Goal: Find contact information: Find contact information

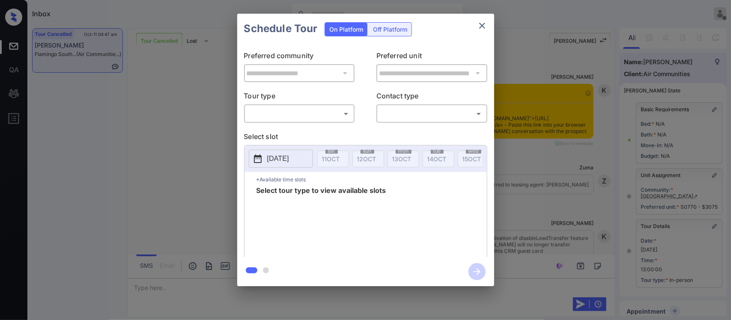
scroll to position [112, 0]
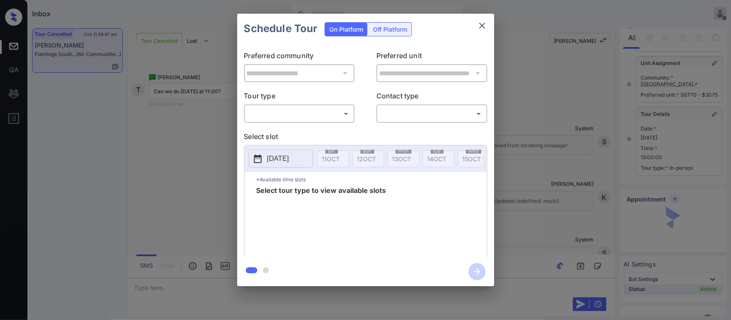
click at [333, 120] on body "Inbox Almas Zainab Offline Set yourself online Set yourself on break Profile Sw…" at bounding box center [365, 160] width 731 height 320
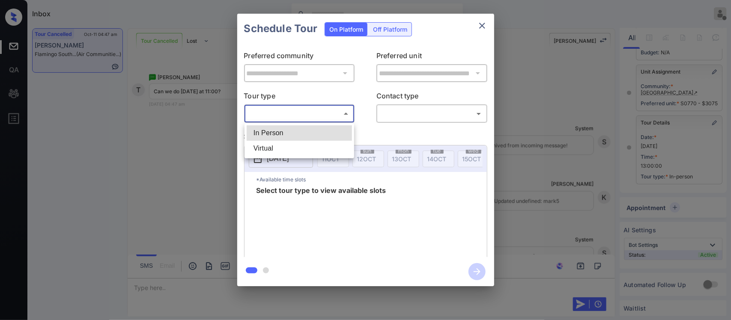
click at [331, 129] on li "In Person" at bounding box center [299, 132] width 105 height 15
type input "********"
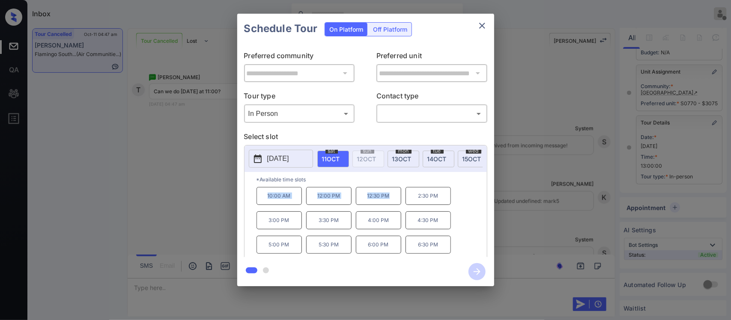
drag, startPoint x: 264, startPoint y: 204, endPoint x: 390, endPoint y: 203, distance: 125.9
click at [390, 203] on div "10:00 AM 12:00 PM 12:30 PM 2:30 PM 3:00 PM 3:30 PM 4:00 PM 4:30 PM 5:00 PM 5:30…" at bounding box center [372, 221] width 230 height 69
copy div "10:00 AM 12:00 PM 12:30 PM"
click at [573, 252] on div "**********" at bounding box center [365, 150] width 731 height 300
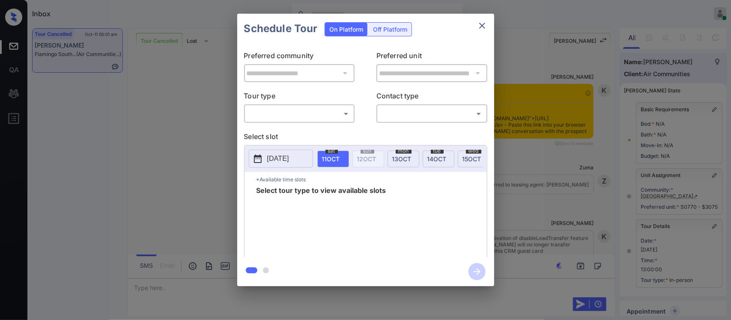
scroll to position [112, 0]
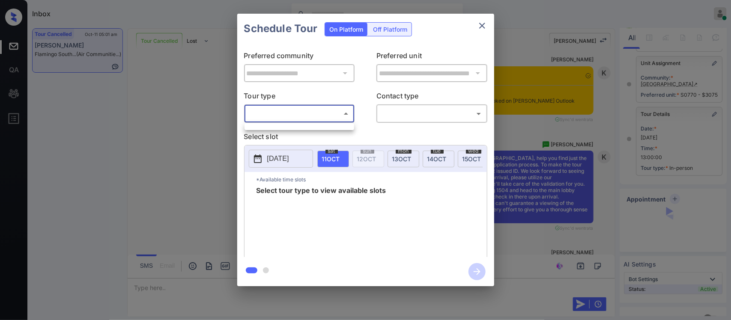
click at [310, 110] on body "Inbox Almas Zainab Online Set yourself offline Set yourself on break Profile Sw…" at bounding box center [365, 160] width 731 height 320
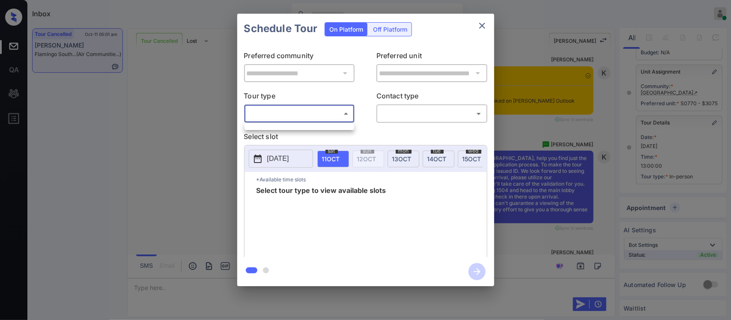
click at [322, 127] on ul at bounding box center [300, 125] width 110 height 4
click at [484, 24] on div at bounding box center [365, 160] width 731 height 320
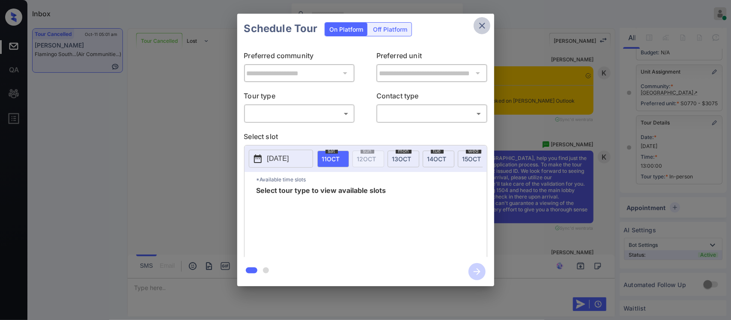
click at [484, 24] on icon "close" at bounding box center [482, 26] width 6 height 6
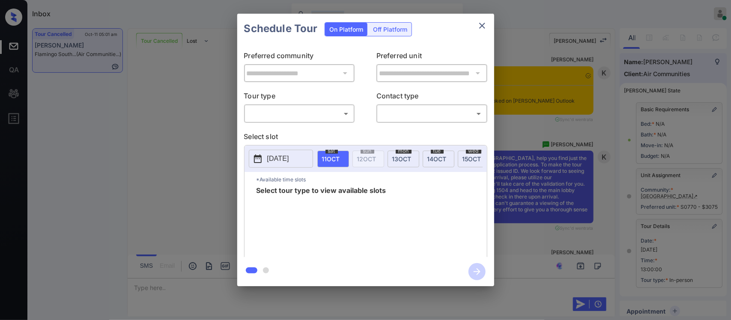
scroll to position [112, 0]
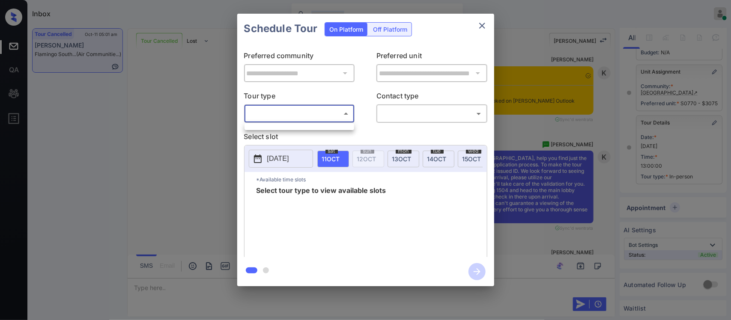
click at [307, 112] on body "Inbox Almas Zainab Online Set yourself offline Set yourself on break Profile Sw…" at bounding box center [365, 160] width 731 height 320
click at [483, 26] on div at bounding box center [365, 160] width 731 height 320
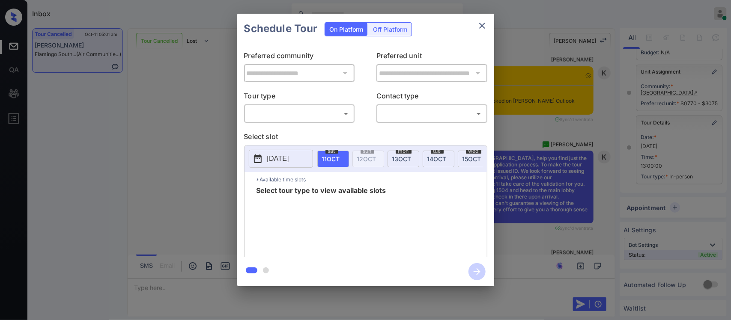
click at [483, 26] on icon "close" at bounding box center [482, 26] width 6 height 6
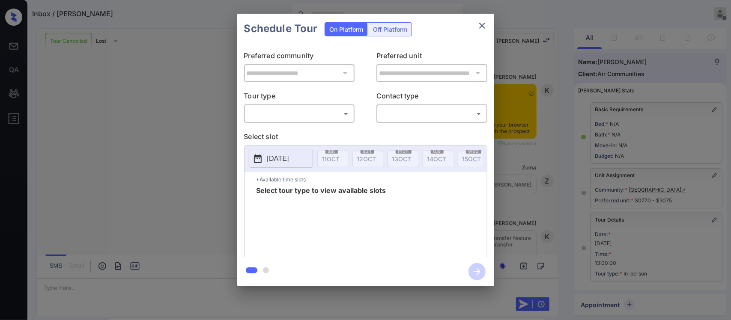
scroll to position [4289, 0]
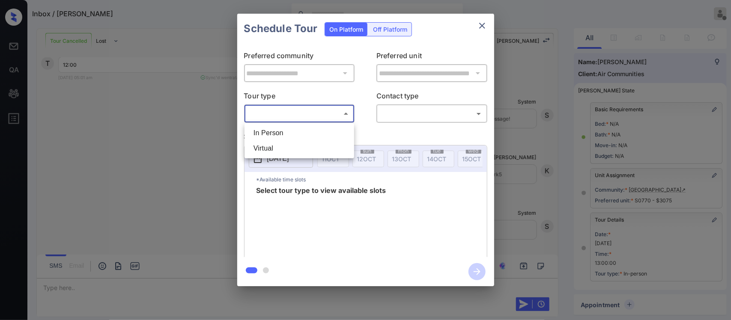
click at [319, 117] on body "Inbox / Toi Campbell Almas Zainab Offline Set yourself online Set yourself on b…" at bounding box center [365, 160] width 731 height 320
click at [315, 129] on li "In Person" at bounding box center [299, 132] width 105 height 15
type input "********"
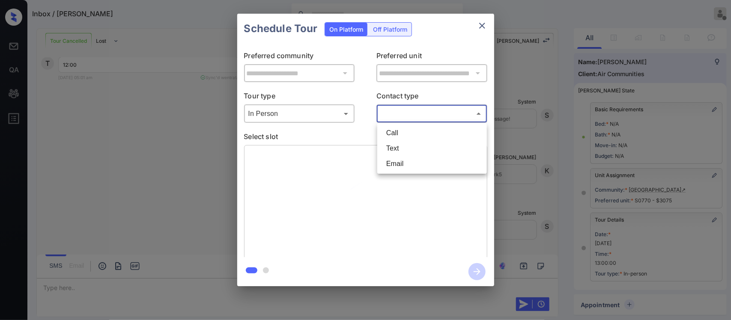
click at [406, 111] on body "Inbox / Toi Campbell Almas Zainab Offline Set yourself online Set yourself on b…" at bounding box center [365, 160] width 731 height 320
click at [401, 147] on li "Text" at bounding box center [431, 148] width 105 height 15
type input "****"
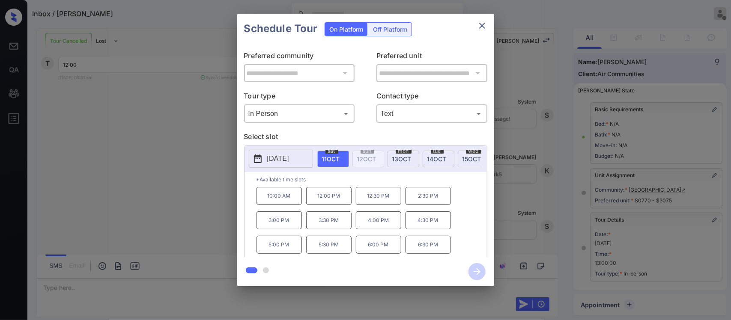
click at [338, 201] on p "12:00 PM" at bounding box center [328, 196] width 45 height 18
click at [480, 275] on icon "button" at bounding box center [477, 271] width 17 height 17
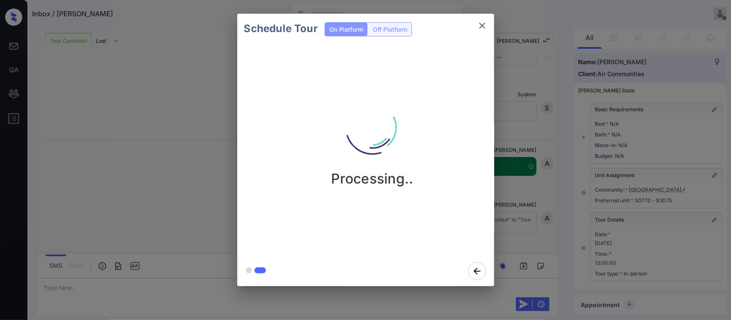
scroll to position [4480, 0]
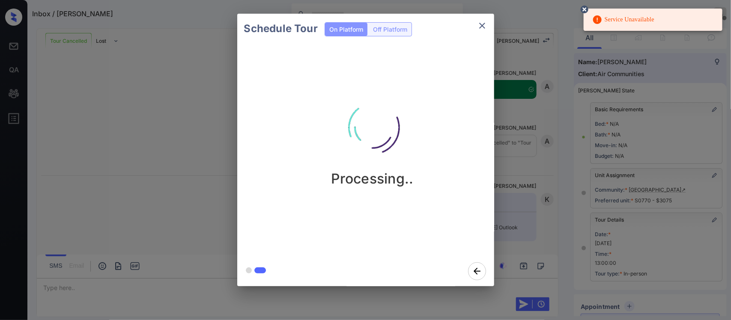
click at [582, 8] on icon at bounding box center [585, 10] width 8 height 8
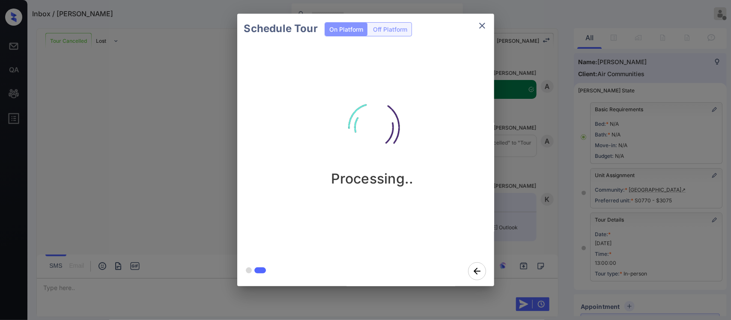
click at [552, 189] on div "Schedule Tour On Platform Off Platform Processing.." at bounding box center [365, 150] width 731 height 300
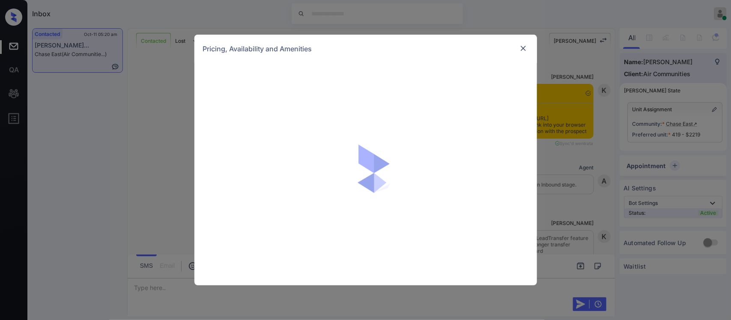
scroll to position [878, 0]
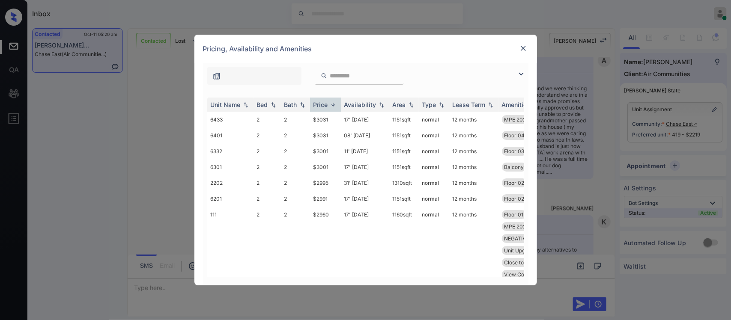
click at [332, 108] on div "Price" at bounding box center [325, 104] width 24 height 7
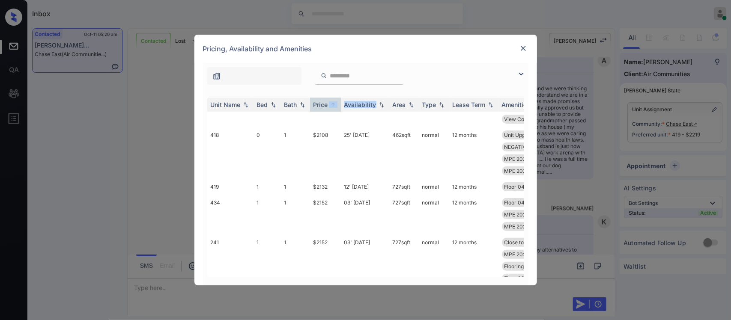
scroll to position [150, 0]
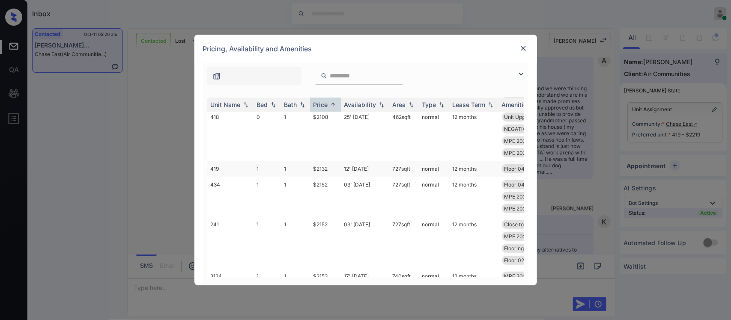
click at [370, 176] on td "12' Nov 25" at bounding box center [365, 169] width 48 height 16
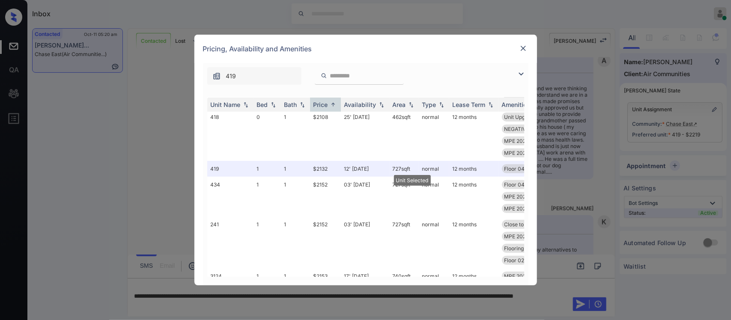
click at [521, 50] on img at bounding box center [523, 48] width 9 height 9
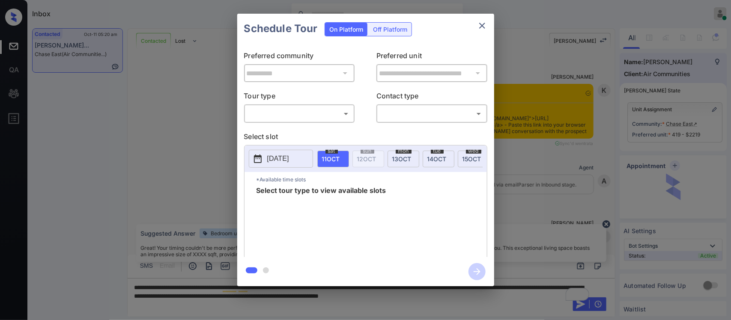
click at [322, 120] on body "Inbox [PERSON_NAME] Online Set yourself offline Set yourself on break Profile S…" at bounding box center [365, 160] width 731 height 320
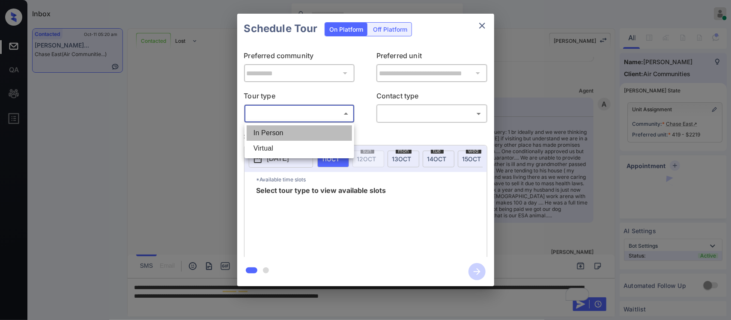
click at [318, 137] on li "In Person" at bounding box center [299, 132] width 105 height 15
type input "********"
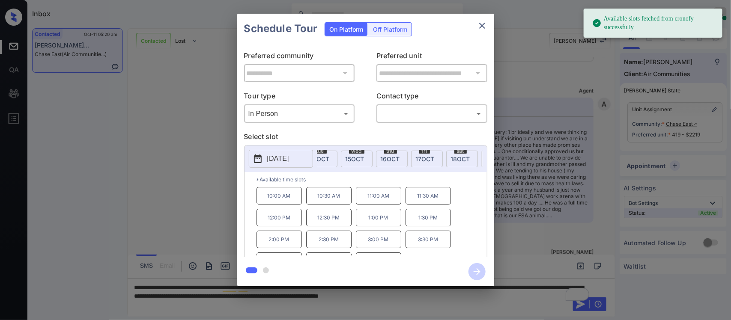
scroll to position [0, 137]
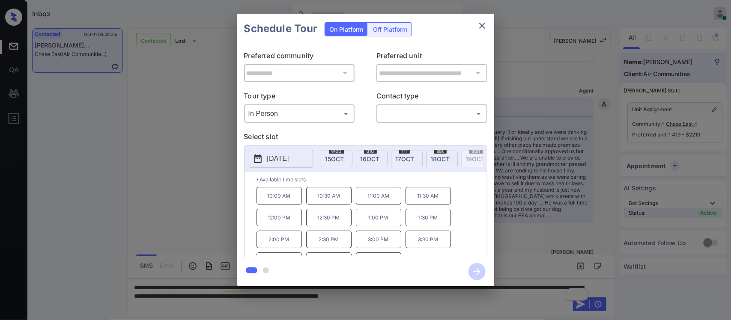
click at [371, 163] on div "[DATE]" at bounding box center [372, 159] width 32 height 17
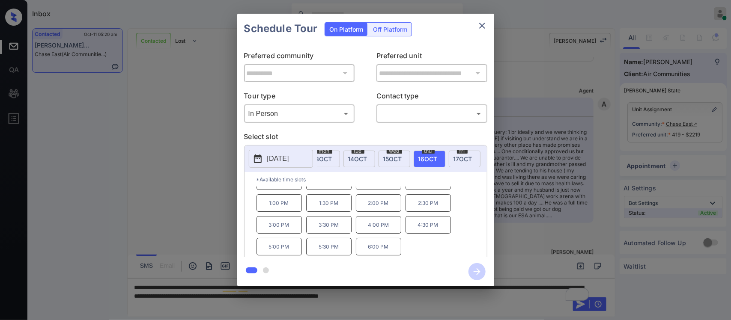
scroll to position [0, 0]
click at [485, 29] on icon "close" at bounding box center [482, 26] width 10 height 10
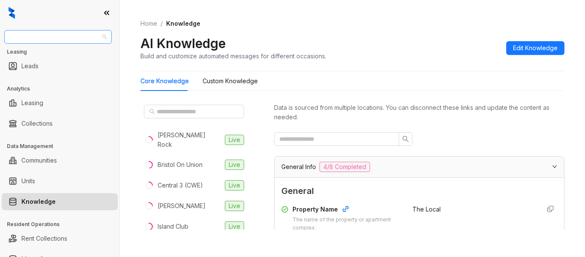
click at [58, 35] on span "Unified Residential" at bounding box center [57, 36] width 97 height 13
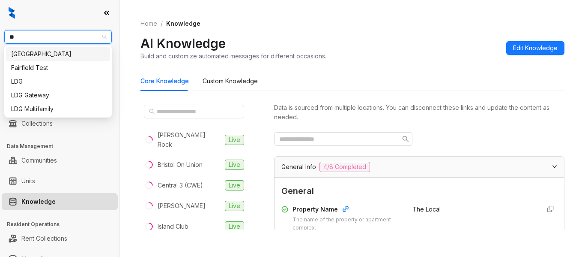
type input "***"
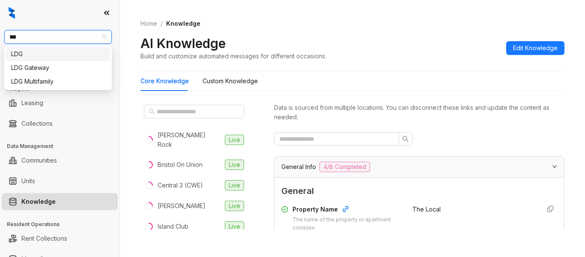
click at [57, 52] on div "LDG" at bounding box center [58, 53] width 94 height 9
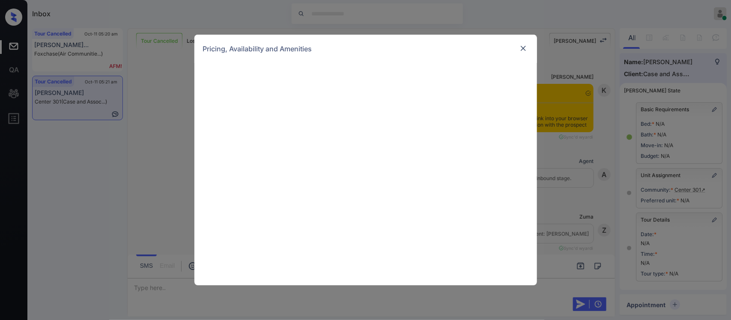
scroll to position [106, 0]
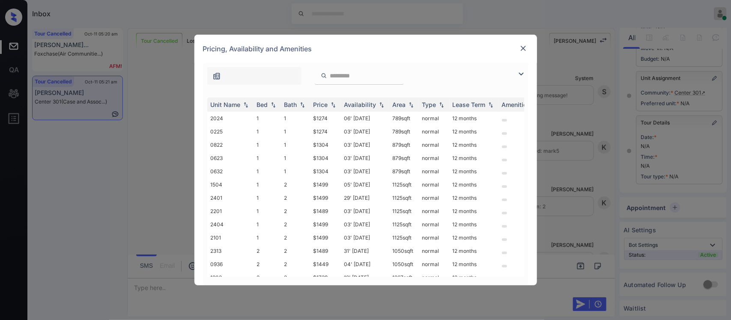
click at [316, 108] on div "Price" at bounding box center [320, 104] width 15 height 7
click at [320, 187] on td "$1449" at bounding box center [325, 184] width 31 height 13
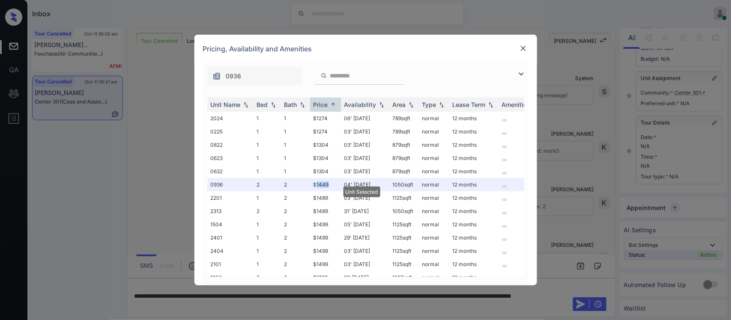
click at [522, 45] on img at bounding box center [523, 48] width 9 height 9
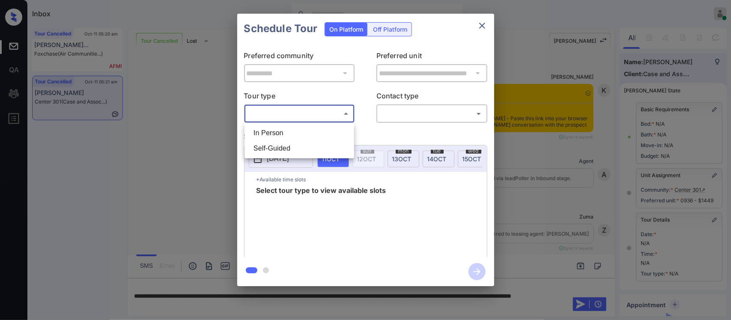
scroll to position [81, 0]
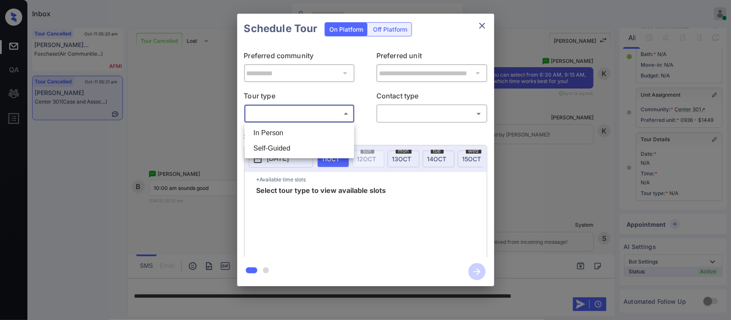
click at [469, 33] on div at bounding box center [365, 160] width 731 height 320
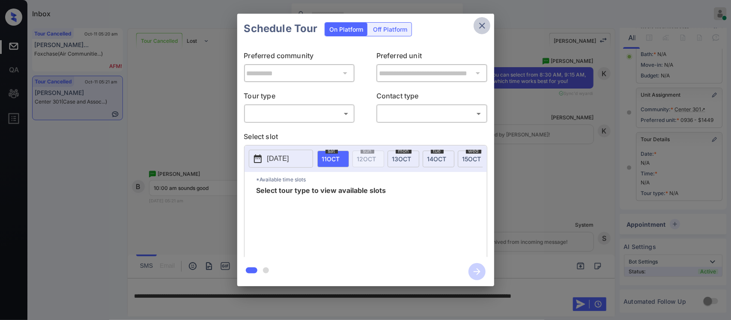
click at [488, 24] on button "close" at bounding box center [482, 25] width 17 height 17
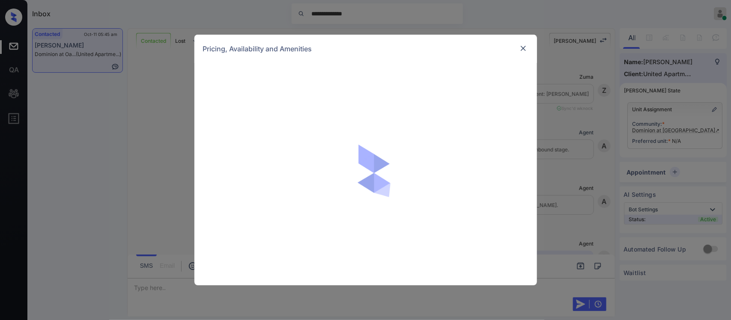
scroll to position [350, 0]
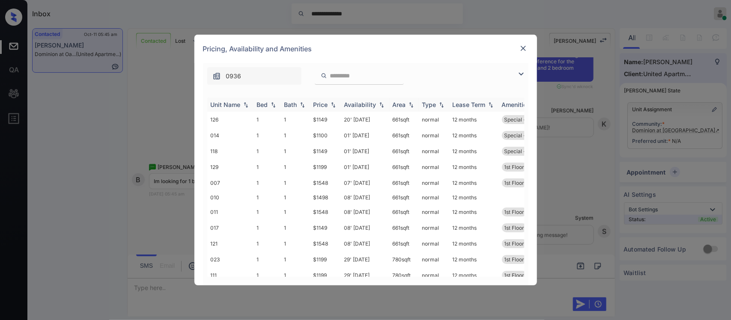
click at [322, 110] on th "Price" at bounding box center [325, 105] width 31 height 14
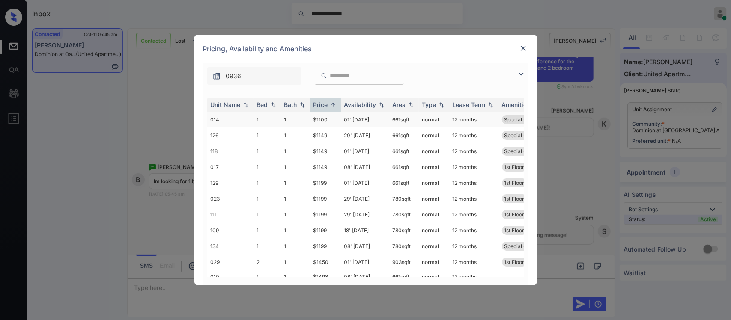
click at [326, 119] on td "$1100" at bounding box center [325, 120] width 31 height 16
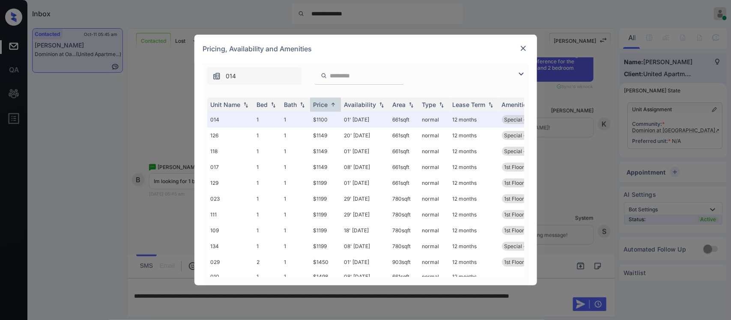
click at [524, 50] on img at bounding box center [523, 48] width 9 height 9
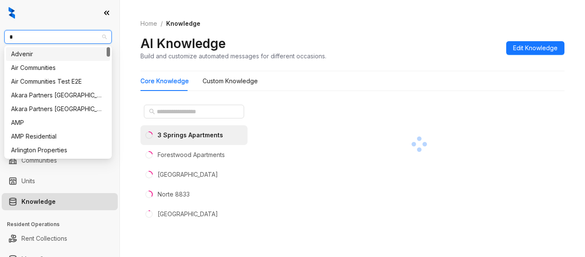
type input "**"
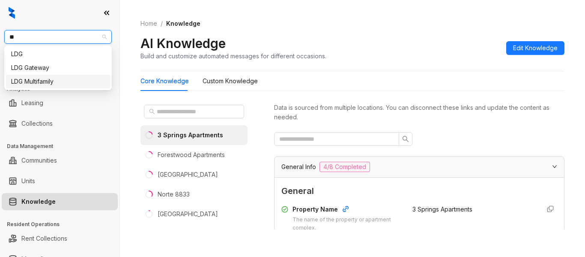
click at [81, 81] on div "LDG Multifamily" at bounding box center [58, 81] width 94 height 9
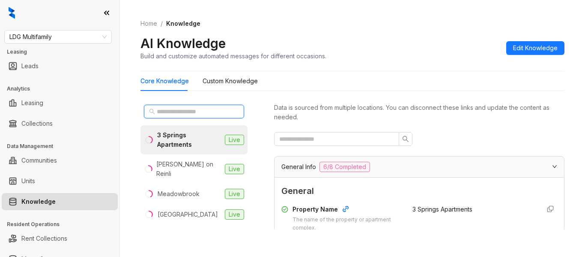
click at [208, 112] on input "text" at bounding box center [194, 111] width 75 height 9
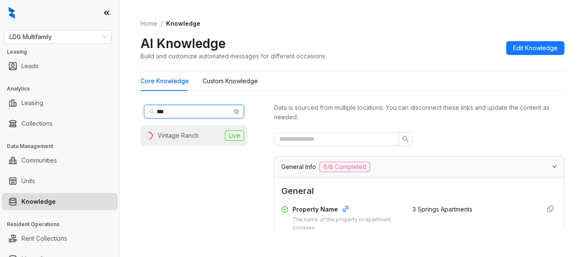
type input "***"
click at [207, 133] on li "Vintage Ranch Live" at bounding box center [193, 135] width 107 height 21
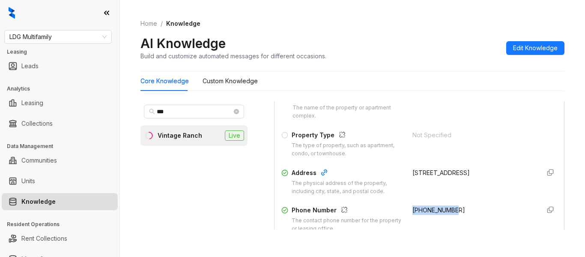
drag, startPoint x: 447, startPoint y: 208, endPoint x: 403, endPoint y: 211, distance: 43.8
click at [412, 211] on div "+14695026770" at bounding box center [472, 218] width 121 height 27
copy span "+14695026770"
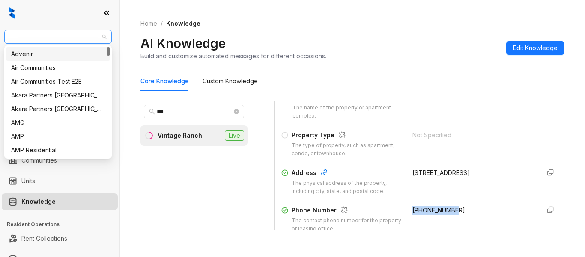
click at [57, 40] on span "LDG Multifamily" at bounding box center [57, 36] width 97 height 13
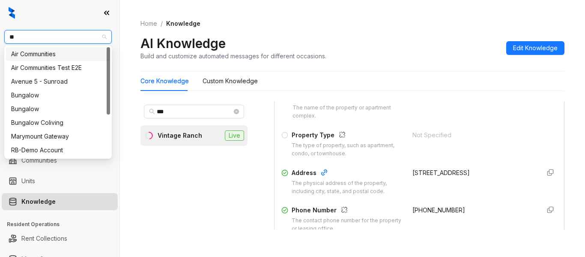
type input "***"
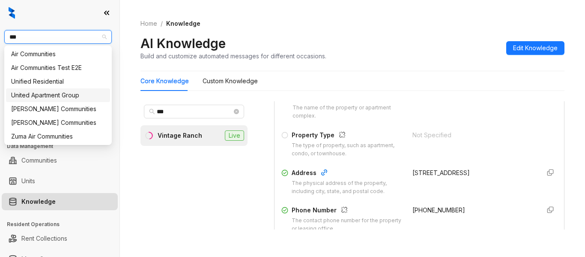
click at [76, 96] on div "United Apartment Group" at bounding box center [58, 94] width 94 height 9
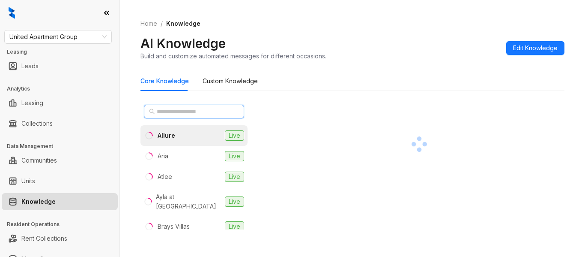
click at [216, 112] on input "text" at bounding box center [194, 111] width 75 height 9
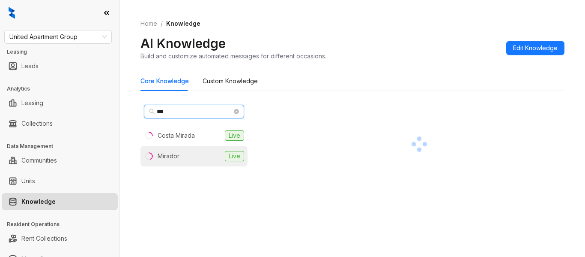
type input "***"
click at [203, 155] on li "Mirador Live" at bounding box center [193, 156] width 107 height 21
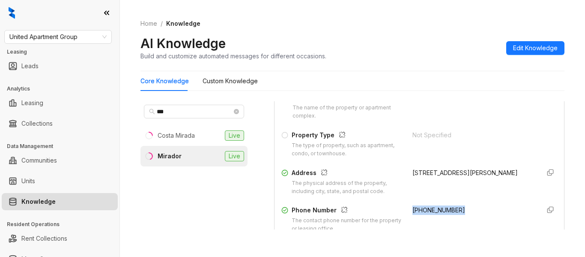
drag, startPoint x: 402, startPoint y: 209, endPoint x: 450, endPoint y: 209, distance: 48.0
click at [450, 209] on div "Phone Number The contact phone number for the property or leasing office. [PHON…" at bounding box center [419, 218] width 276 height 27
copy span "[PHONE_NUMBER]"
